Goal: Find specific page/section: Find specific page/section

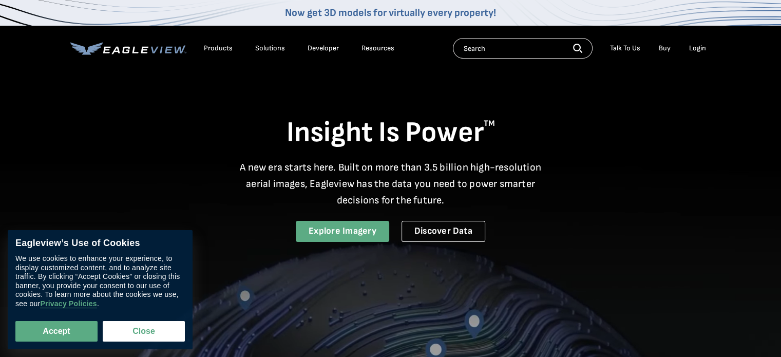
drag, startPoint x: 0, startPoint y: 0, endPoint x: 357, endPoint y: 234, distance: 426.8
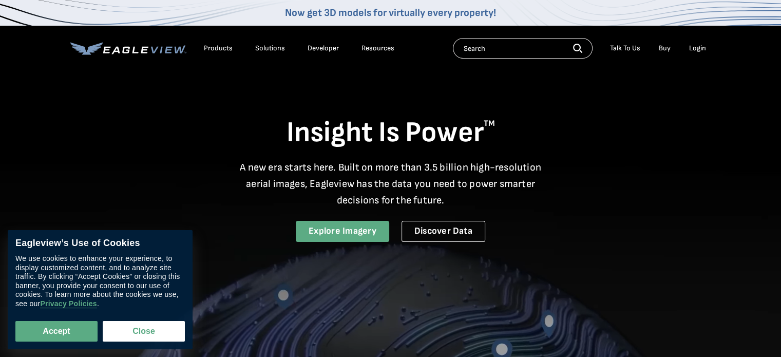
click at [357, 234] on link "Explore Imagery" at bounding box center [342, 231] width 93 height 21
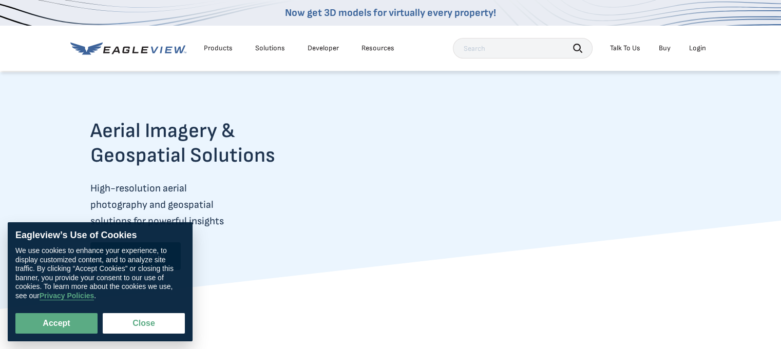
click at [503, 49] on input "text" at bounding box center [523, 48] width 140 height 21
type input "[GEOGRAPHIC_DATA]"
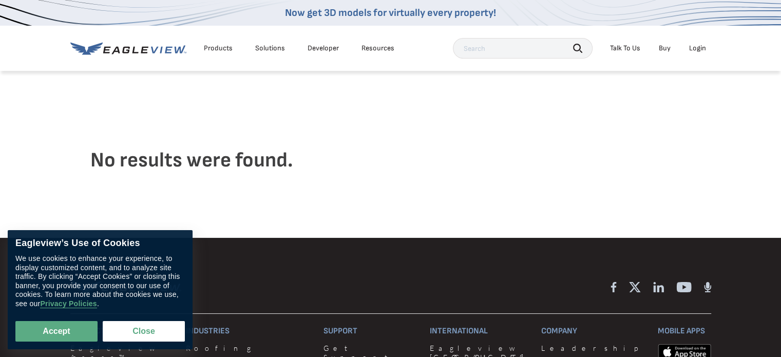
click at [213, 43] on li "Products" at bounding box center [218, 48] width 39 height 15
click at [213, 48] on div "Products" at bounding box center [218, 48] width 29 height 9
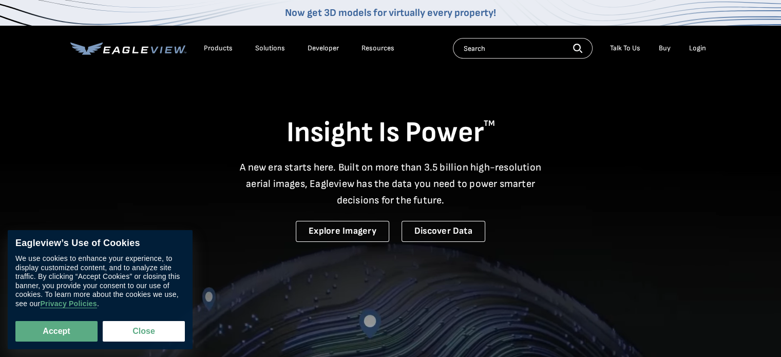
click at [220, 49] on div "Products" at bounding box center [218, 48] width 29 height 9
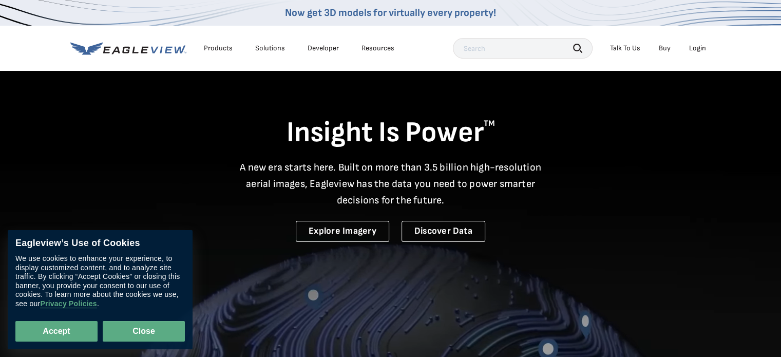
click at [160, 328] on button "Close" at bounding box center [144, 331] width 82 height 21
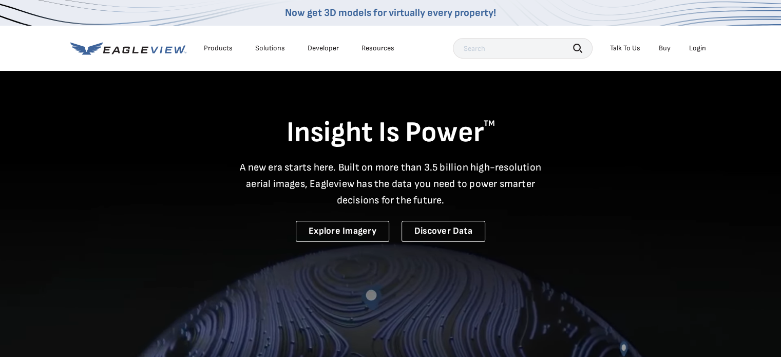
click at [214, 59] on div "Products Solutions Developer Resources Search Talk To Us Buy Login" at bounding box center [390, 48] width 641 height 45
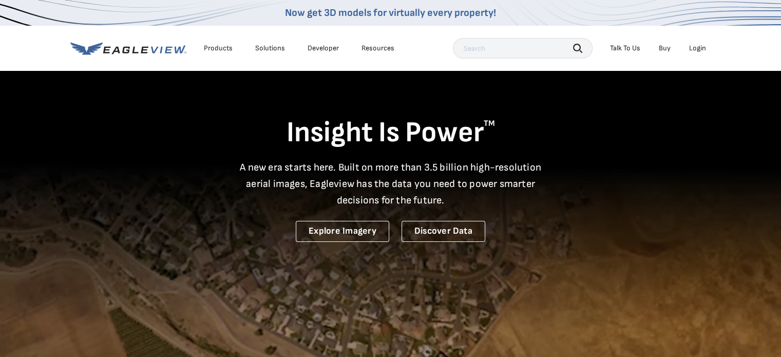
click at [217, 44] on div "Products" at bounding box center [218, 48] width 29 height 9
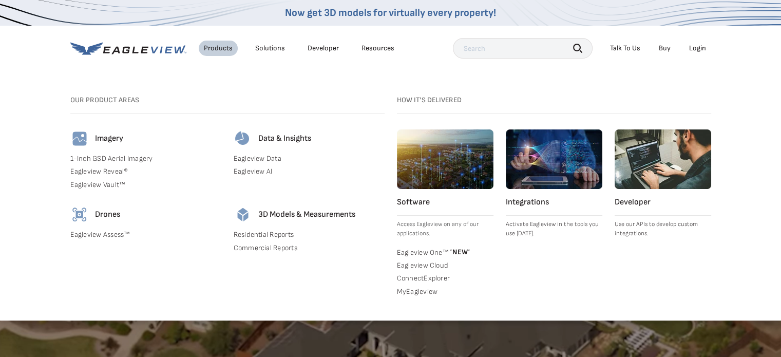
click at [254, 162] on link "Eagleview Data" at bounding box center [309, 158] width 151 height 9
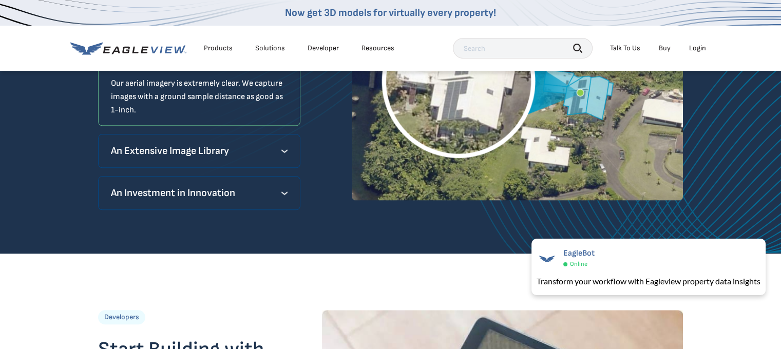
scroll to position [1027, 0]
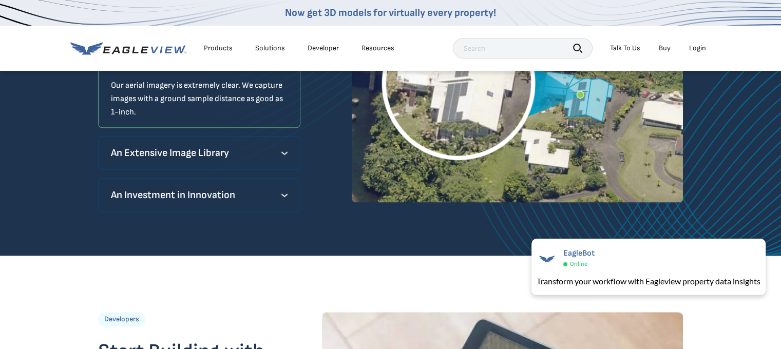
click at [144, 43] on icon at bounding box center [128, 48] width 116 height 13
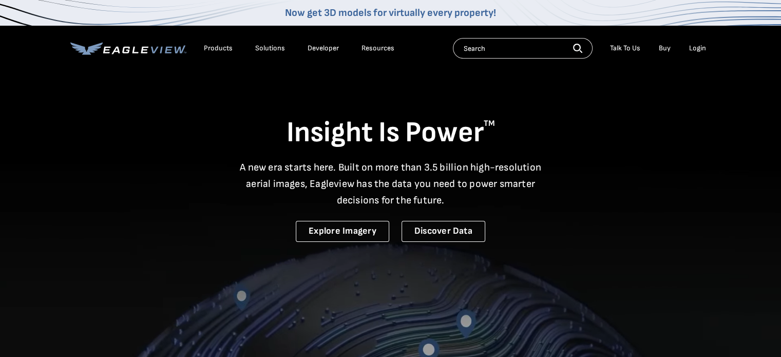
click at [220, 50] on div "Products" at bounding box center [218, 48] width 29 height 9
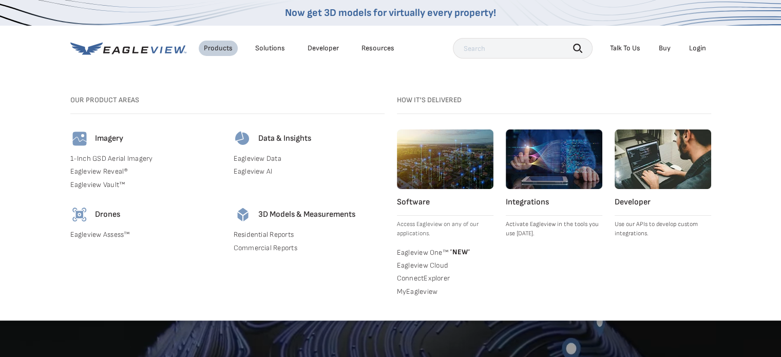
click at [271, 49] on div "Solutions" at bounding box center [270, 48] width 30 height 9
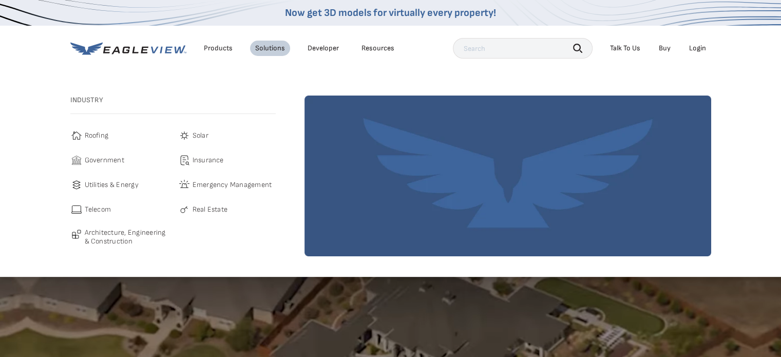
click at [316, 49] on link "Developer" at bounding box center [323, 48] width 31 height 9
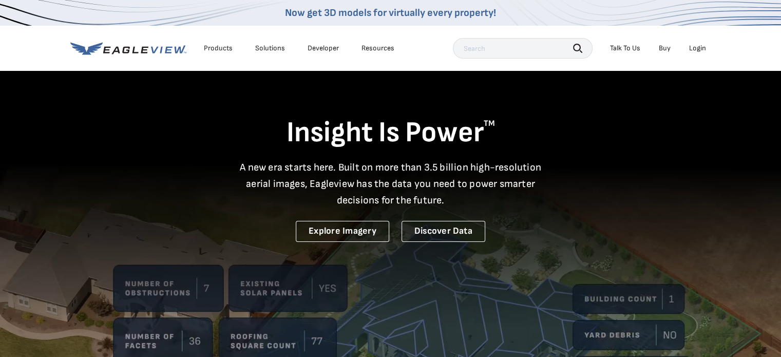
click at [371, 41] on li "Resources" at bounding box center [377, 48] width 43 height 15
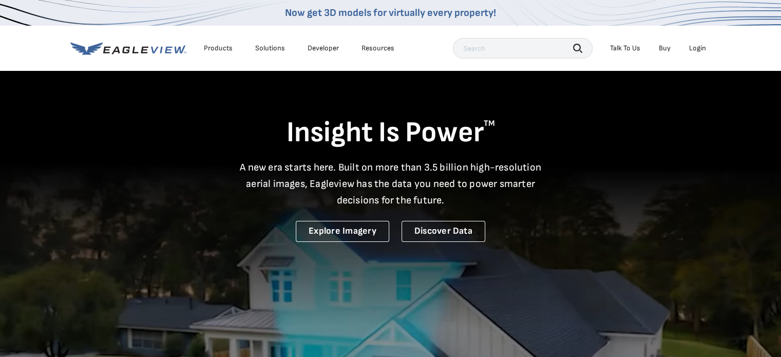
click at [372, 49] on div "Resources" at bounding box center [378, 48] width 33 height 9
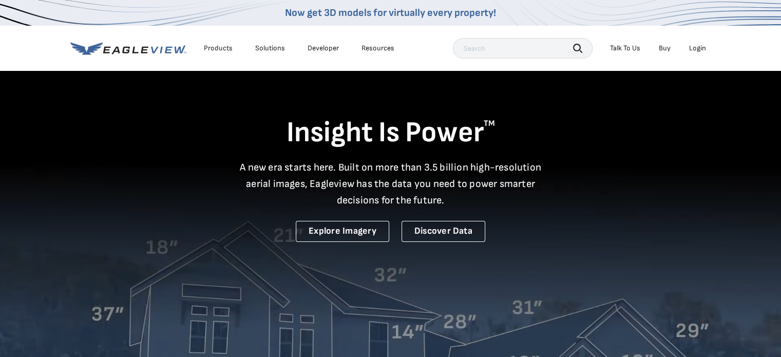
drag, startPoint x: 320, startPoint y: 264, endPoint x: 320, endPoint y: 250, distance: 14.9
click at [320, 264] on video at bounding box center [390, 270] width 781 height 540
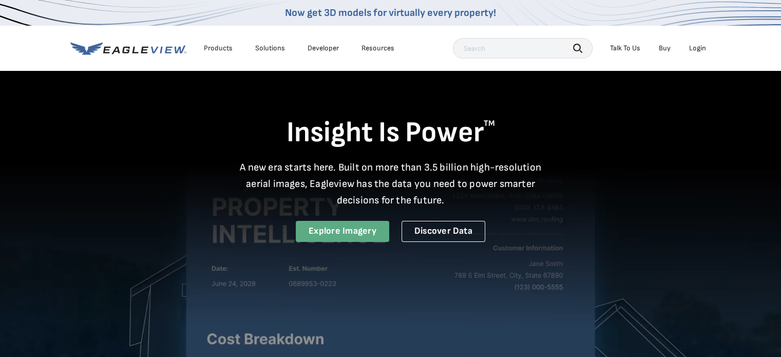
click at [325, 234] on link "Explore Imagery" at bounding box center [342, 231] width 93 height 21
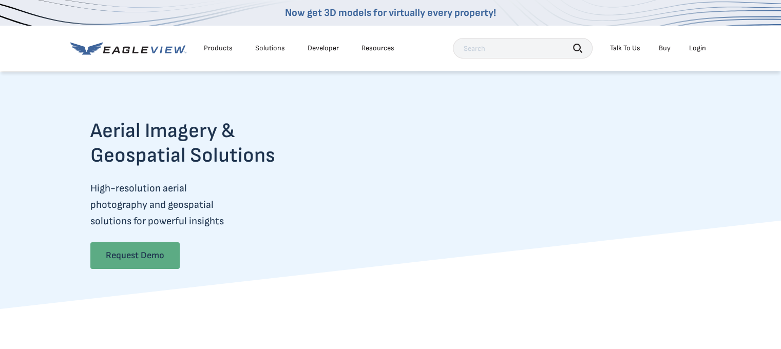
click at [150, 265] on link "Request Demo" at bounding box center [134, 255] width 89 height 27
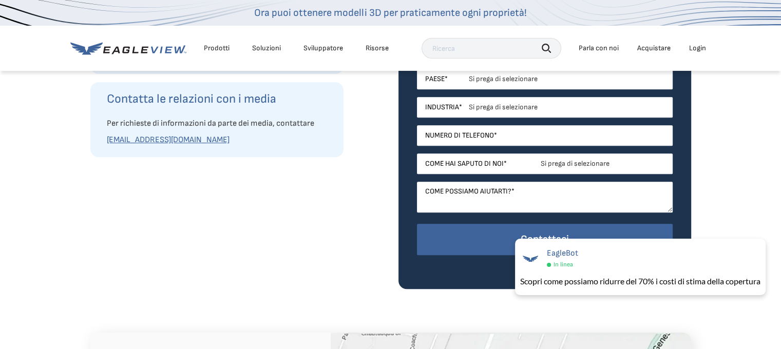
scroll to position [308, 0]
